Goal: Task Accomplishment & Management: Use online tool/utility

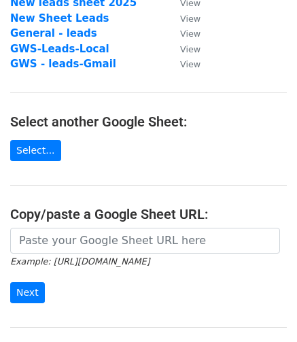
scroll to position [133, 0]
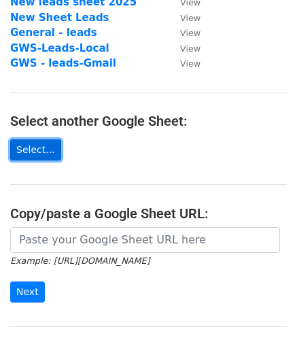
click at [32, 156] on link "Select..." at bounding box center [35, 149] width 51 height 21
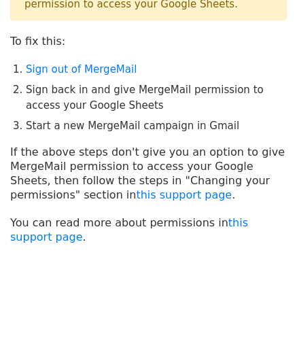
scroll to position [65, 0]
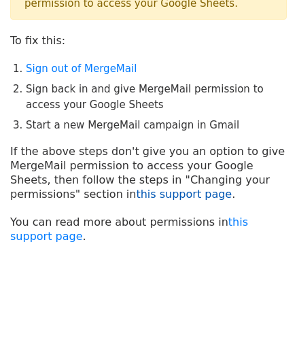
click at [136, 194] on link "this support page" at bounding box center [184, 194] width 96 height 13
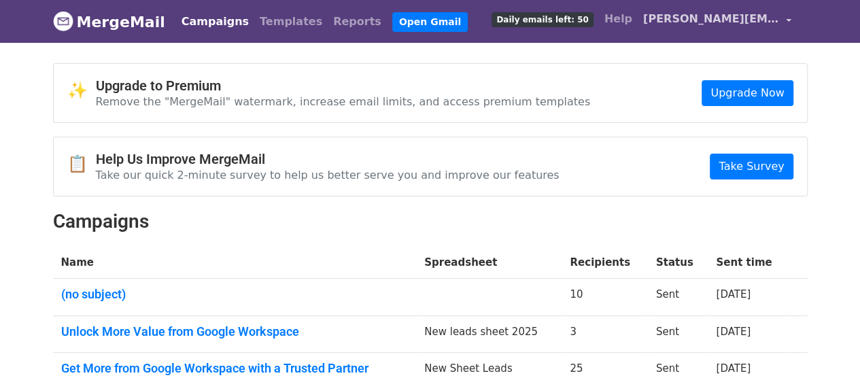
click at [751, 24] on span "a.elamin@cloud-11.com" at bounding box center [711, 19] width 136 height 16
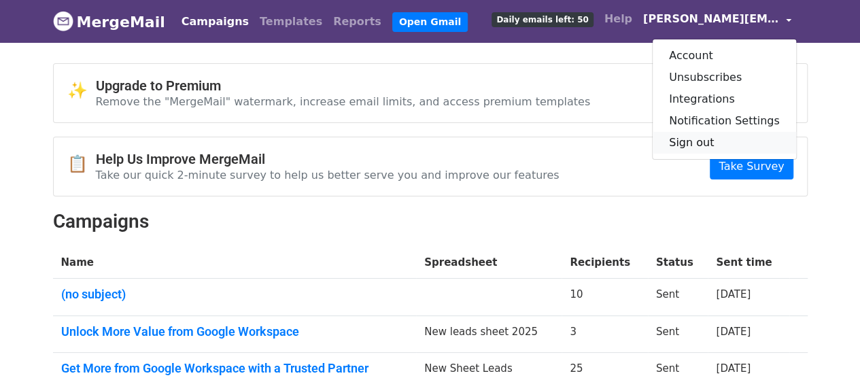
click at [700, 142] on link "Sign out" at bounding box center [724, 143] width 143 height 22
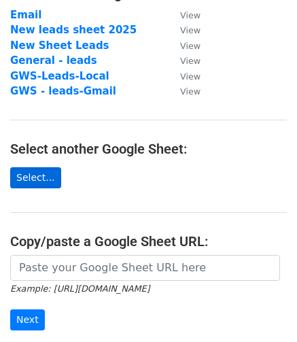
scroll to position [106, 0]
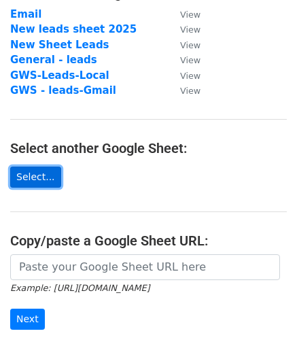
click at [44, 171] on link "Select..." at bounding box center [35, 177] width 51 height 21
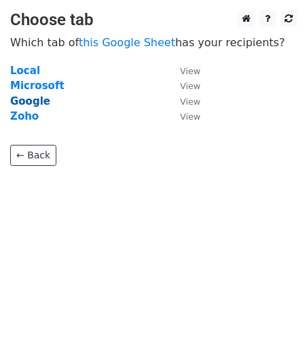
click at [26, 100] on strong "Google" at bounding box center [30, 101] width 40 height 12
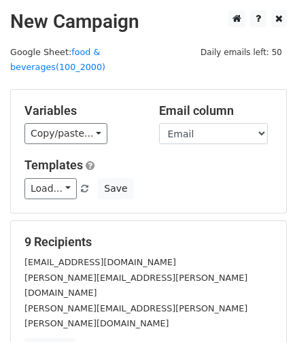
scroll to position [116, 0]
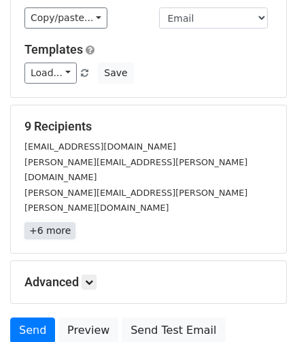
drag, startPoint x: 185, startPoint y: 264, endPoint x: 57, endPoint y: 179, distance: 153.9
click at [57, 222] on link "+6 more" at bounding box center [49, 230] width 51 height 17
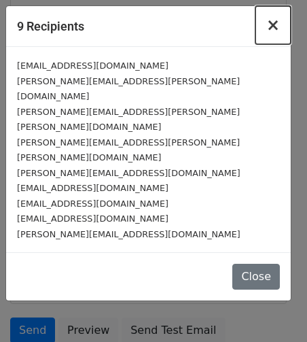
click at [276, 22] on span "×" at bounding box center [274, 25] width 14 height 19
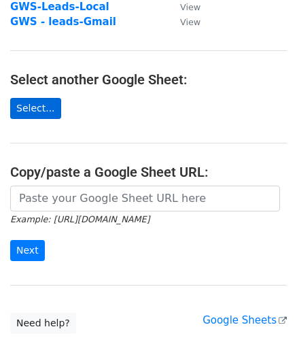
scroll to position [175, 0]
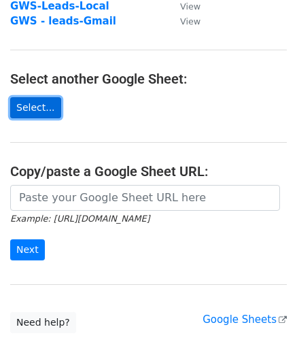
click at [41, 111] on link "Select..." at bounding box center [35, 107] width 51 height 21
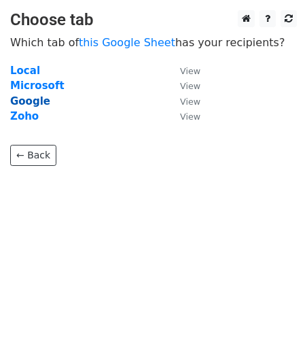
click at [29, 101] on strong "Google" at bounding box center [30, 101] width 40 height 12
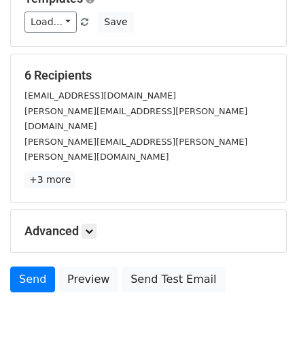
scroll to position [169, 0]
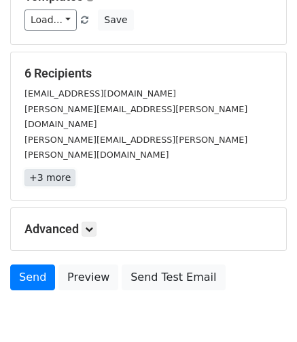
click at [65, 169] on link "+3 more" at bounding box center [49, 177] width 51 height 17
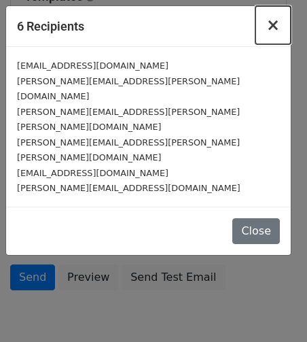
click at [275, 25] on span "×" at bounding box center [274, 25] width 14 height 19
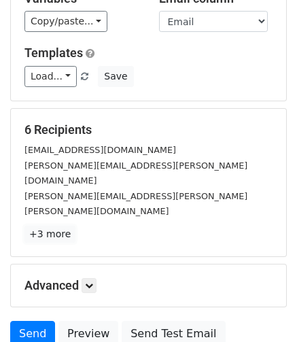
scroll to position [112, 0]
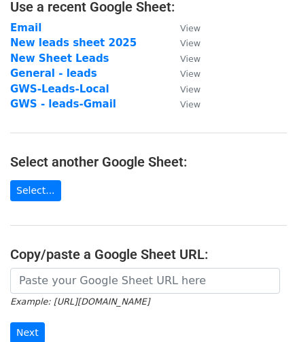
scroll to position [106, 0]
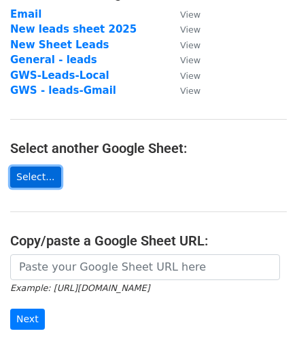
click at [38, 175] on link "Select..." at bounding box center [35, 177] width 51 height 21
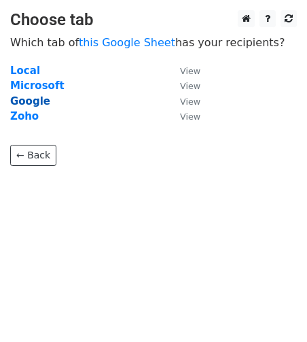
click at [16, 100] on strong "Google" at bounding box center [30, 101] width 40 height 12
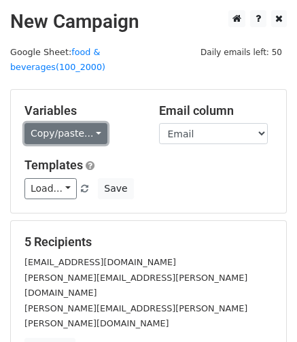
click at [84, 123] on link "Copy/paste..." at bounding box center [65, 133] width 83 height 21
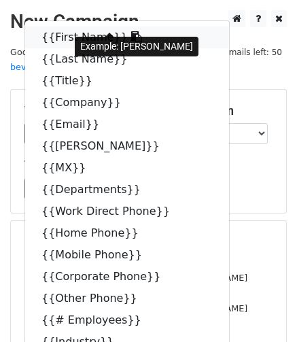
click at [58, 27] on link "{{First Name}}" at bounding box center [127, 38] width 204 height 22
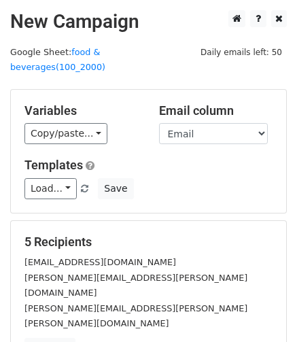
scroll to position [67, 0]
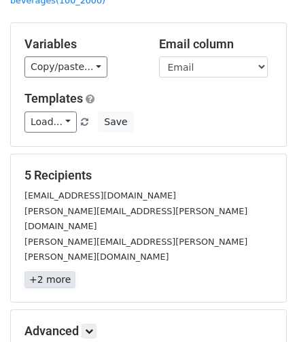
click at [50, 271] on link "+2 more" at bounding box center [49, 279] width 51 height 17
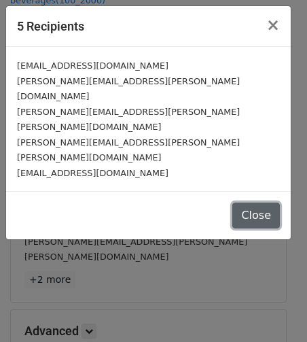
click at [257, 203] on button "Close" at bounding box center [257, 216] width 48 height 26
